Goal: Task Accomplishment & Management: Manage account settings

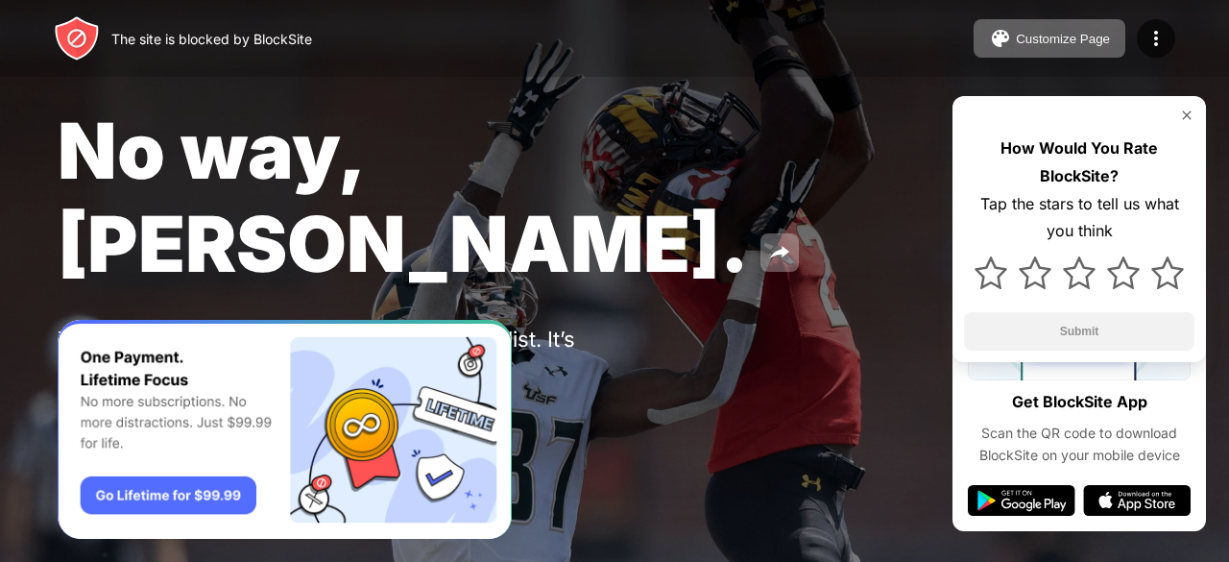
click at [159, 396] on button "Password Protection" at bounding box center [211, 415] width 206 height 38
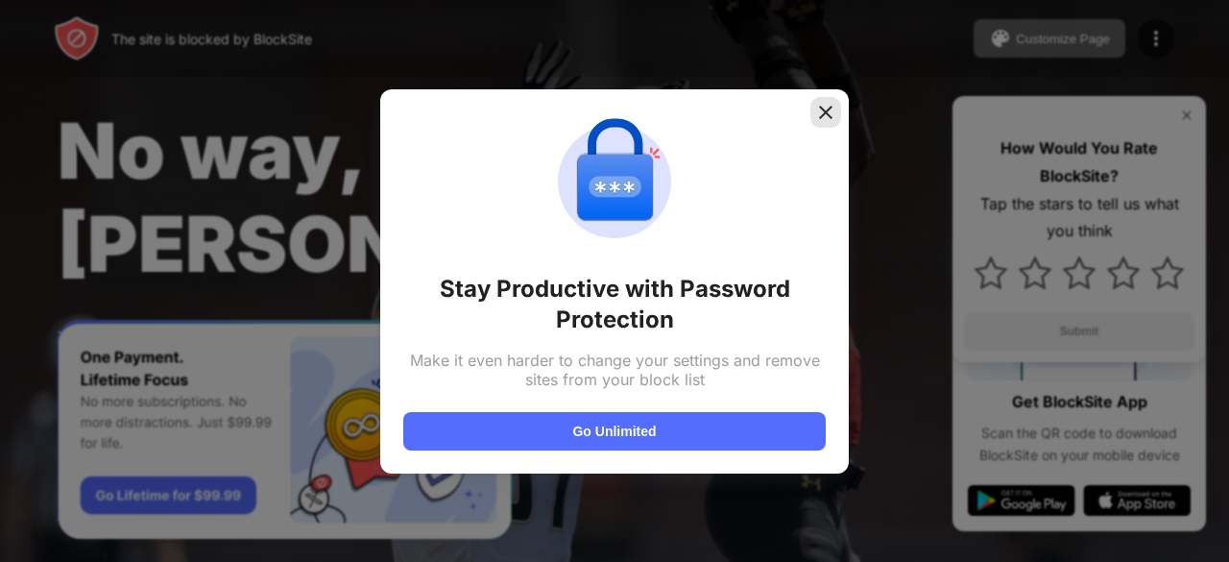
click at [828, 117] on img at bounding box center [825, 112] width 19 height 19
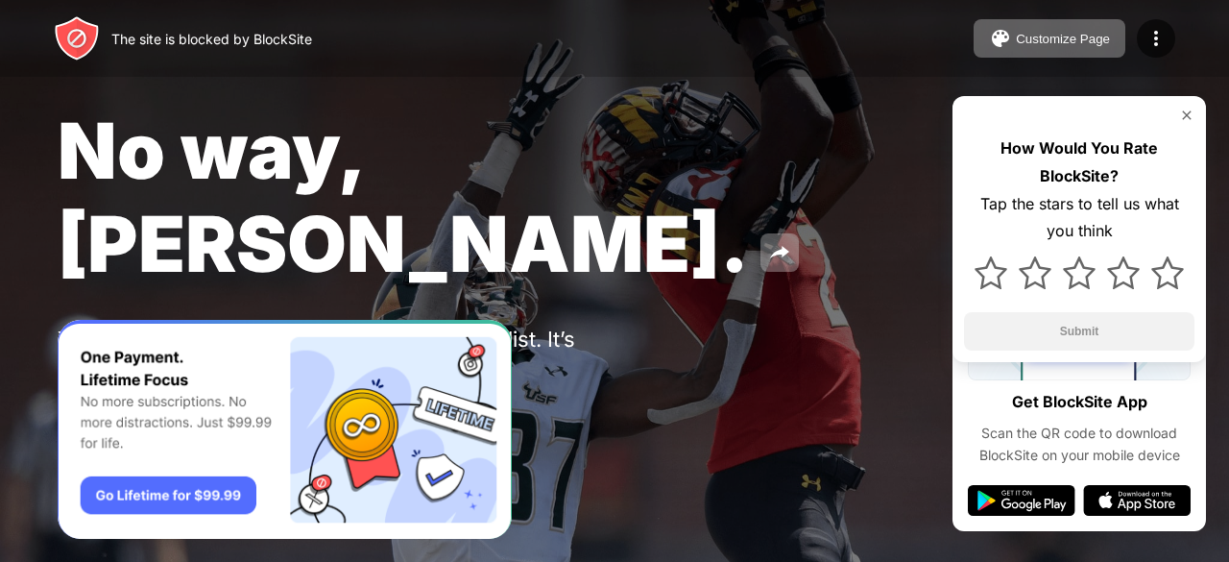
click at [83, 396] on button at bounding box center [77, 415] width 38 height 38
click at [558, 466] on div at bounding box center [614, 281] width 1229 height 562
click at [1191, 122] on img at bounding box center [1186, 115] width 15 height 15
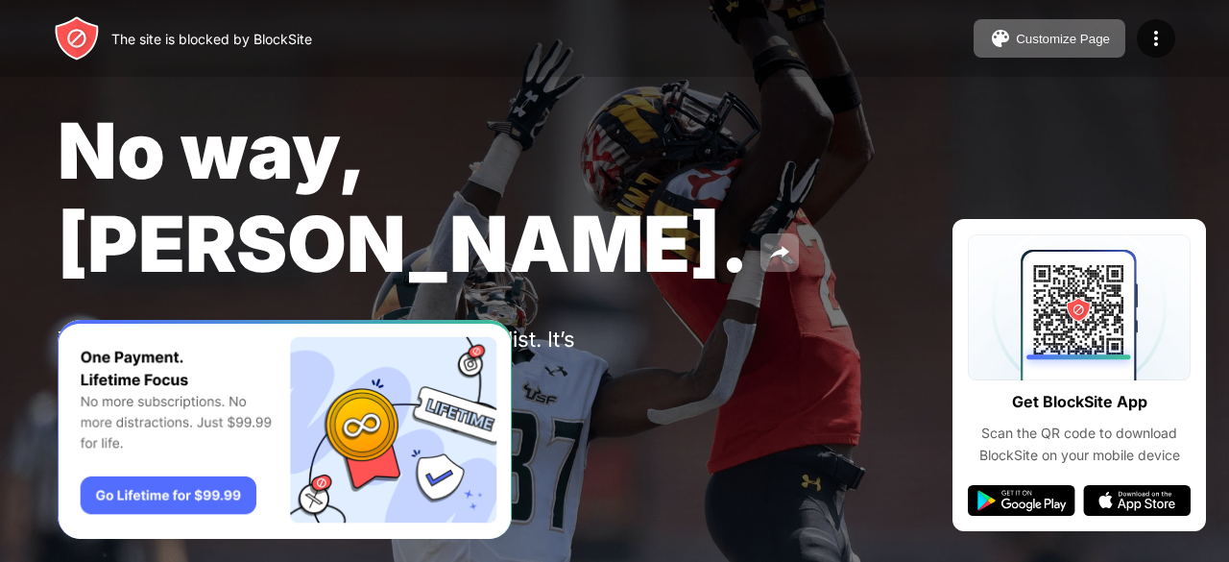
click at [1150, 17] on div "The site is blocked by BlockSite Customize Page Edit Block List Redirect Custom…" at bounding box center [614, 38] width 1229 height 77
click at [1158, 36] on img at bounding box center [1156, 38] width 23 height 23
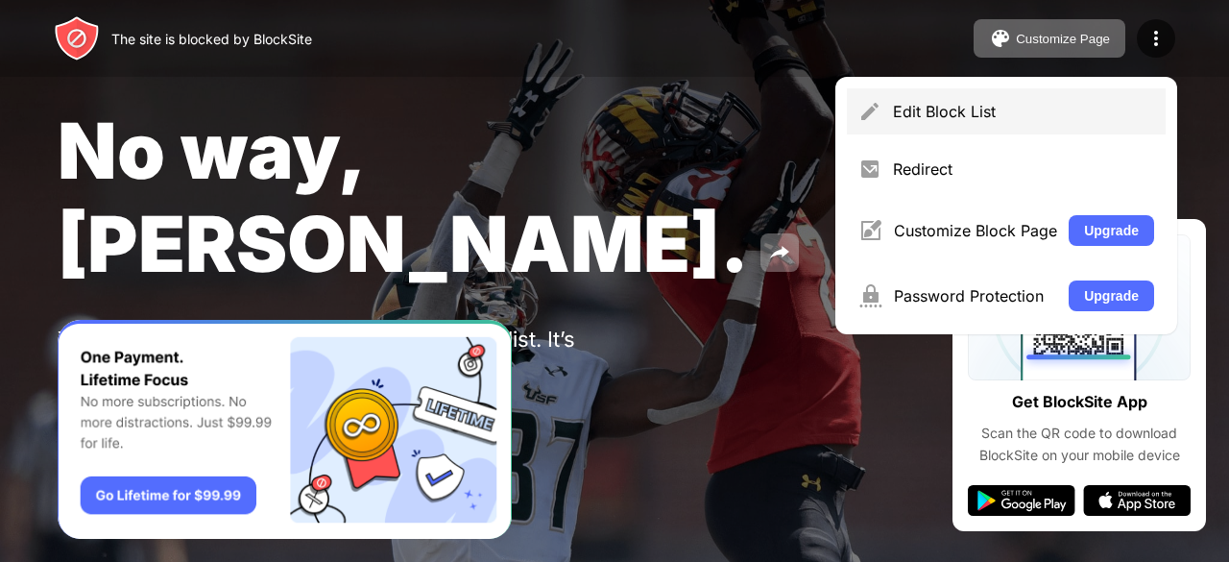
click at [908, 116] on div "Edit Block List" at bounding box center [1023, 111] width 261 height 19
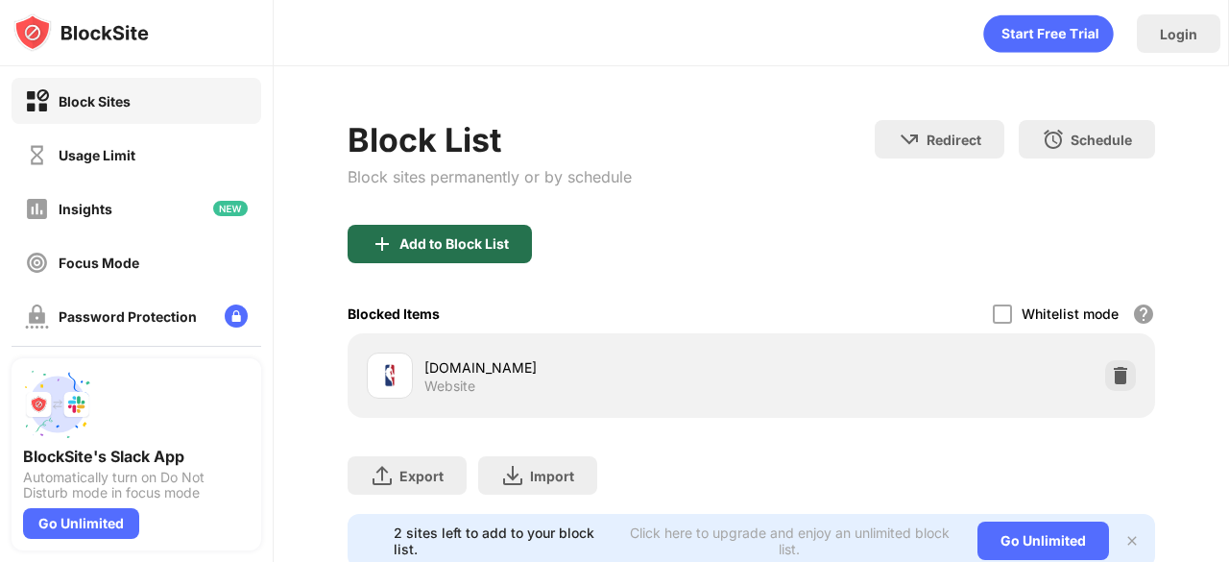
drag, startPoint x: 492, startPoint y: 243, endPoint x: 334, endPoint y: 254, distance: 157.9
click at [334, 254] on div "Block List Block sites permanently or by schedule Redirect Choose a site to be …" at bounding box center [751, 343] width 955 height 555
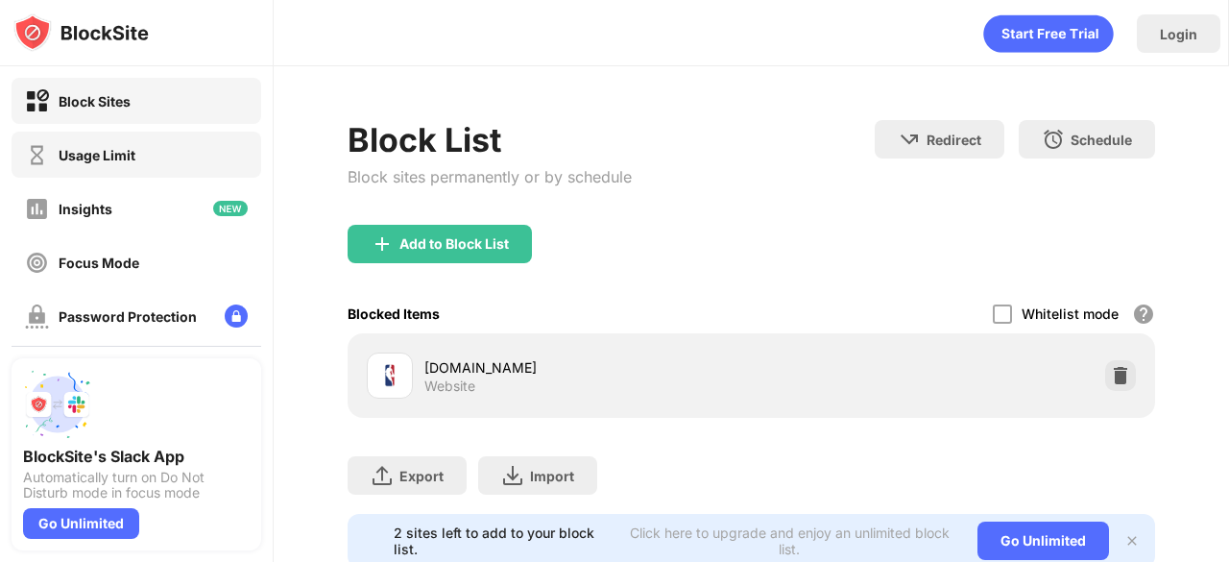
click at [190, 156] on div "Usage Limit" at bounding box center [137, 155] width 250 height 46
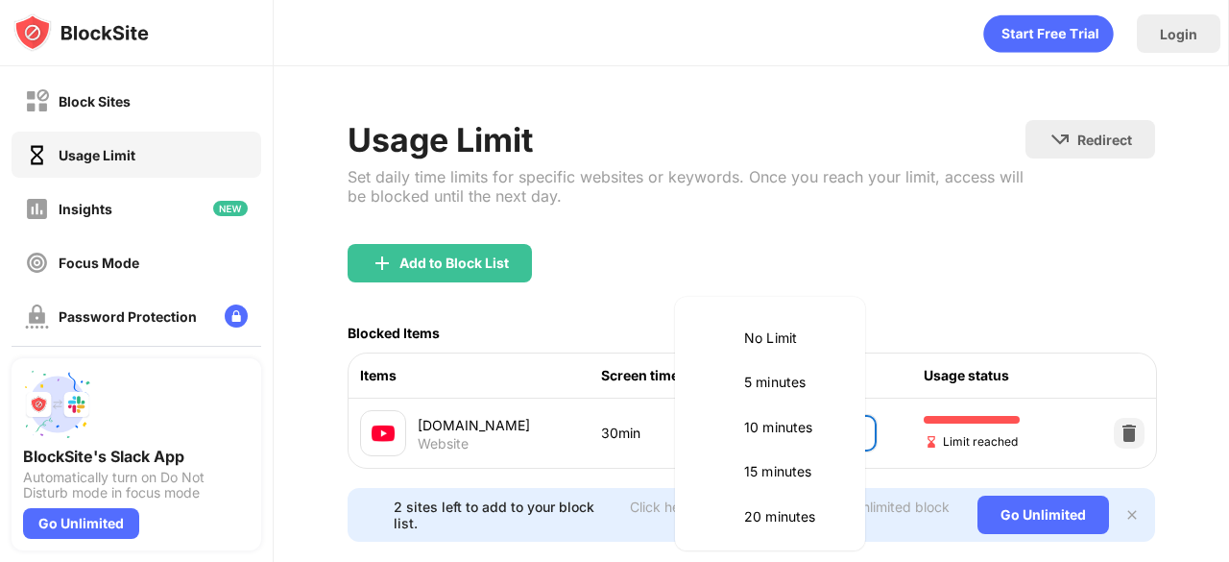
click at [822, 423] on body "Block Sites Usage Limit Insights Focus Mode Password Protection Custom Block Pa…" at bounding box center [614, 281] width 1229 height 562
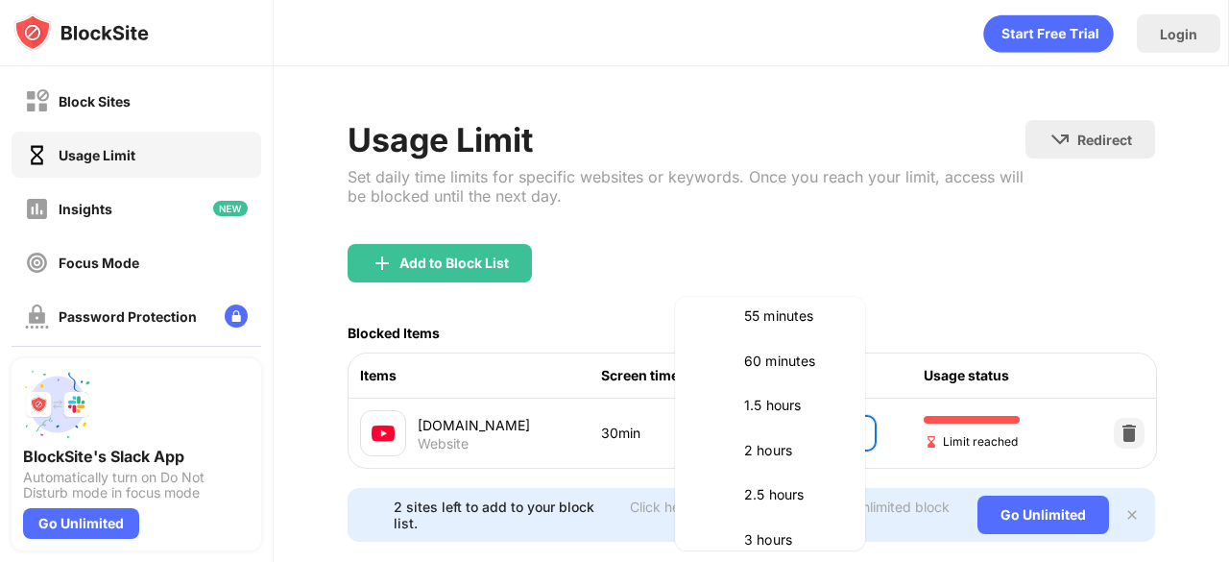
scroll to position [515, 0]
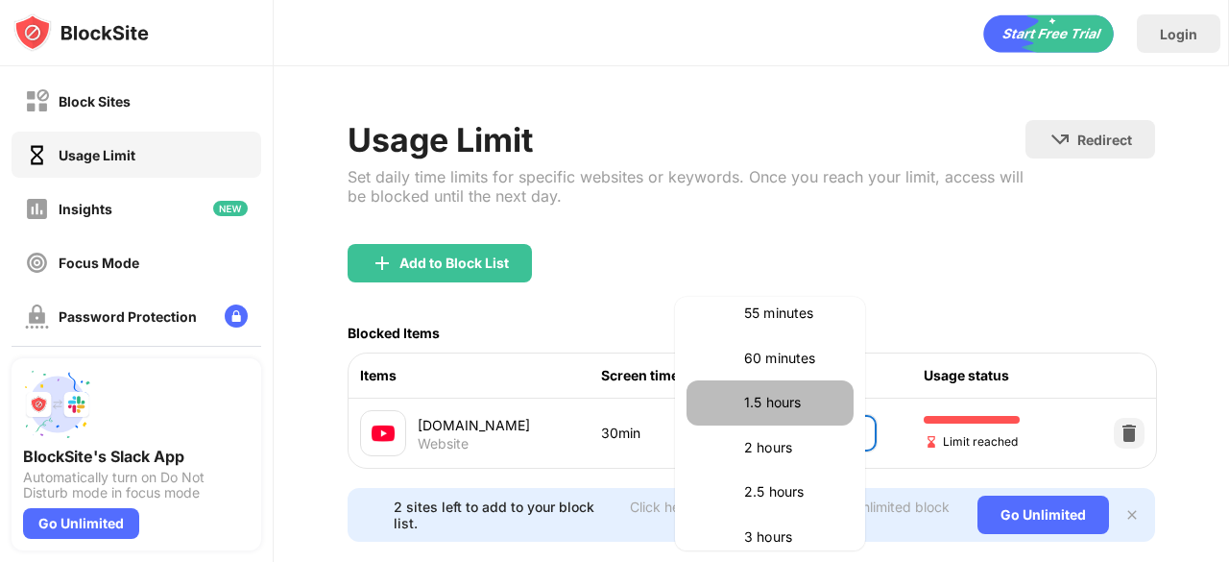
click at [775, 393] on p "1.5 hours" at bounding box center [793, 402] width 98 height 21
type input "**"
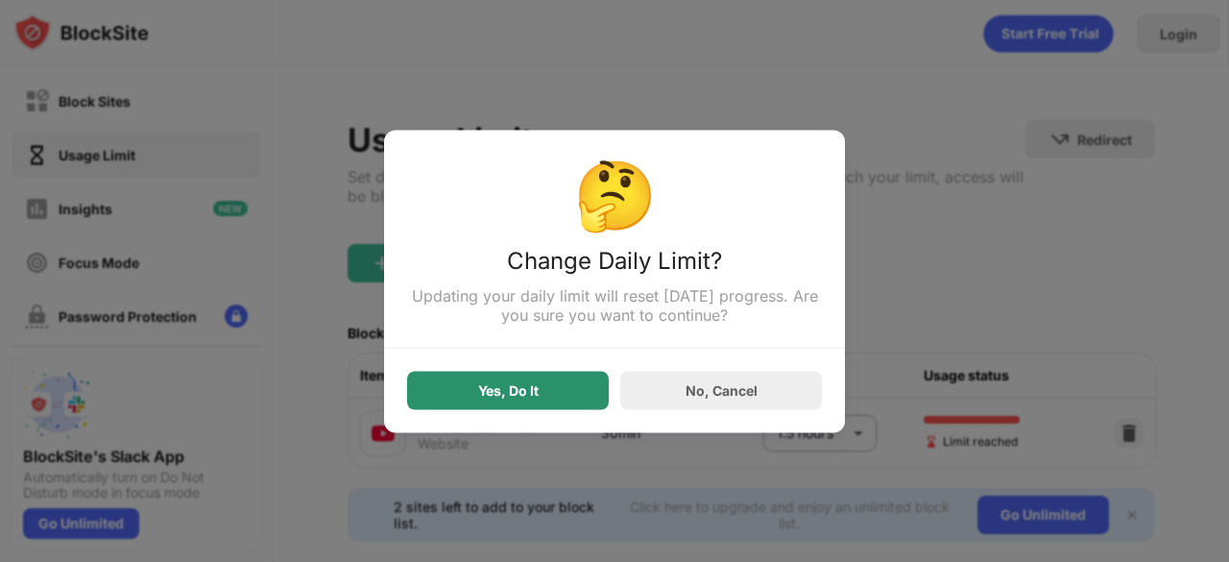
click at [541, 396] on div "Yes, Do It" at bounding box center [508, 390] width 202 height 38
